Goal: Find specific page/section: Find specific page/section

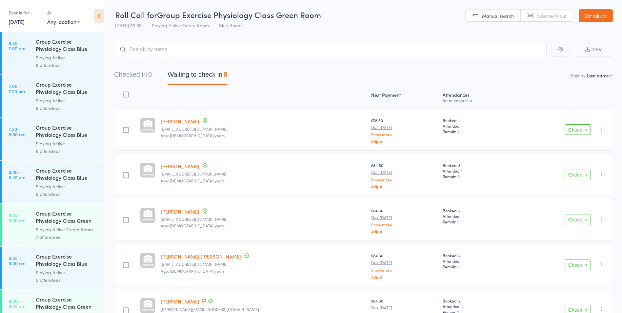
click at [599, 20] on link "Exit roll call" at bounding box center [596, 15] width 34 height 13
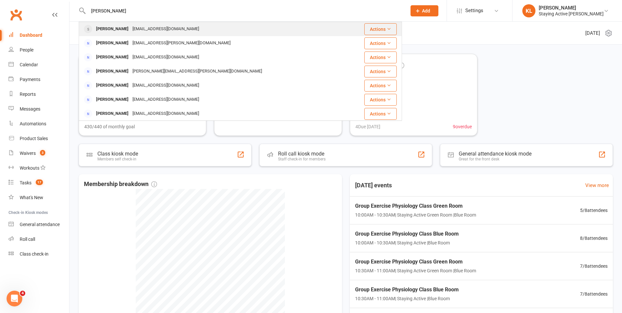
type input "john poole"
click at [135, 28] on div "thepooles09@gmail.com" at bounding box center [166, 29] width 71 height 10
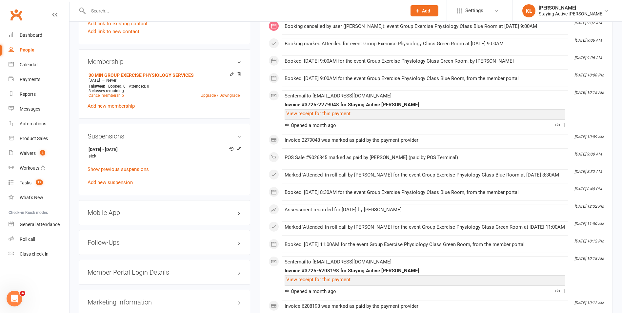
scroll to position [492, 0]
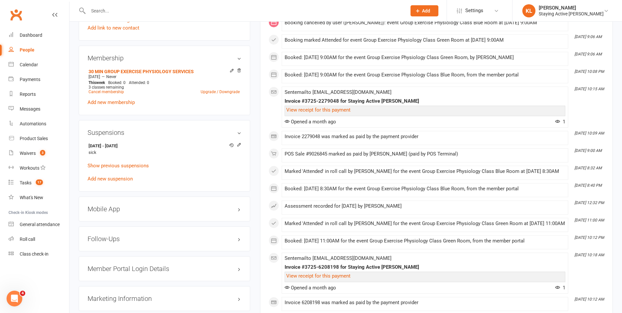
click at [621, 313] on html "Prospect Member Non-attending contact Class / event Appointment Task Membership…" at bounding box center [311, 238] width 622 height 1461
click at [233, 38] on div "Family Members No relationships found. Add link to existing contact Add link to…" at bounding box center [165, 11] width 172 height 59
